Goal: Information Seeking & Learning: Learn about a topic

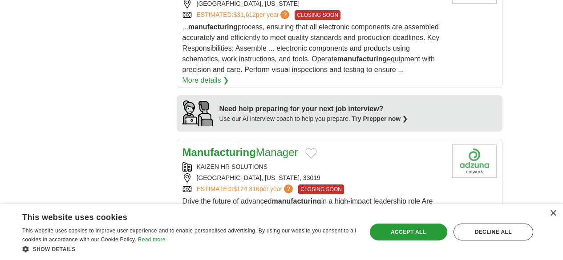
scroll to position [935, 0]
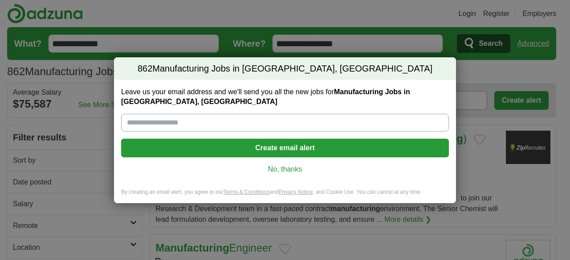
click at [296, 168] on link "No, thanks" at bounding box center [284, 170] width 313 height 10
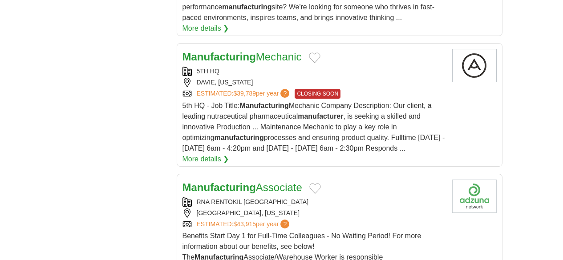
scroll to position [1158, 0]
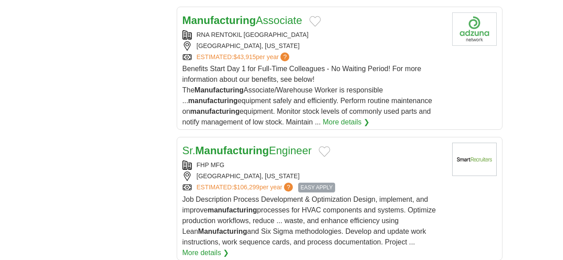
scroll to position [1291, 0]
